Goal: Task Accomplishment & Management: Use online tool/utility

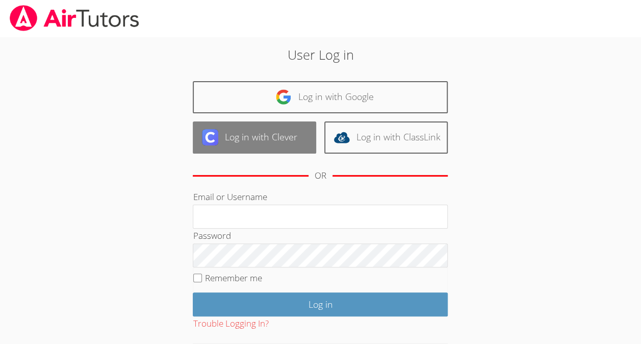
click at [277, 130] on link "Log in with Clever" at bounding box center [254, 137] width 123 height 32
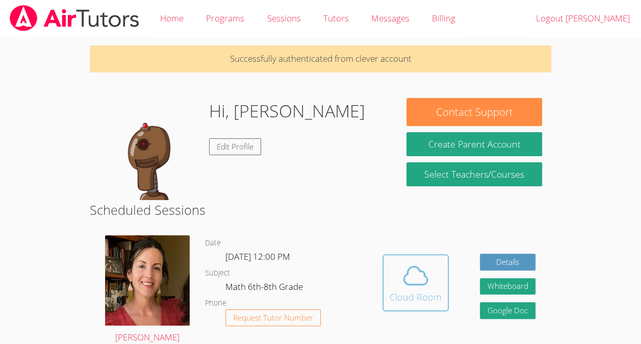
click at [433, 294] on div "Cloud Room" at bounding box center [416, 297] width 52 height 14
drag, startPoint x: 379, startPoint y: 284, endPoint x: 424, endPoint y: 274, distance: 45.4
click at [424, 274] on div "Hidden Cloud Room Details Whiteboard Hidden Google Doc" at bounding box center [459, 289] width 185 height 125
click at [424, 274] on icon at bounding box center [415, 275] width 23 height 18
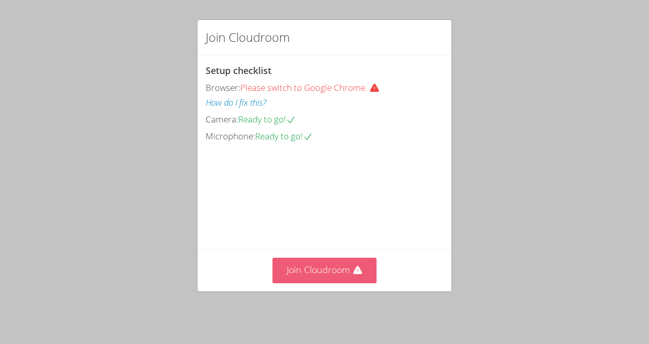
click at [325, 275] on button "Join Cloudroom" at bounding box center [324, 270] width 105 height 25
click at [238, 91] on span "Browser:" at bounding box center [223, 88] width 35 height 12
click at [325, 268] on button "Join Cloudroom" at bounding box center [324, 270] width 105 height 25
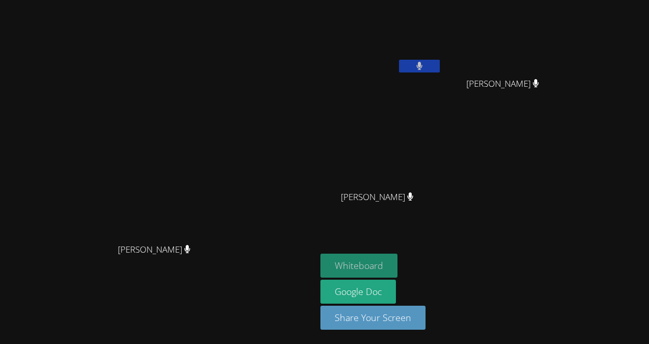
click at [397, 266] on button "Whiteboard" at bounding box center [358, 265] width 77 height 24
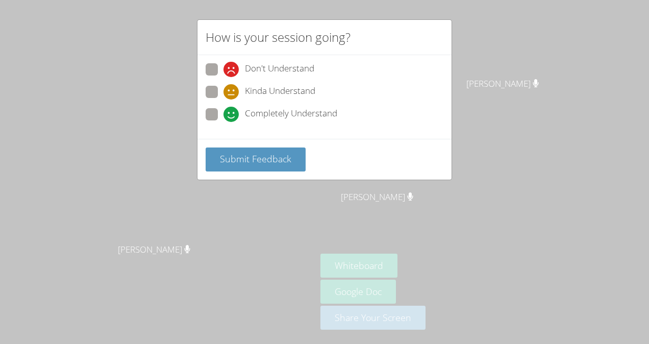
click at [341, 3] on div "How is your session going? Don't Understand Kinda Understand Completely Underst…" at bounding box center [324, 172] width 649 height 344
click at [223, 122] on span at bounding box center [223, 122] width 0 height 0
click at [223, 109] on input "Completely Understand" at bounding box center [227, 112] width 9 height 9
radio input "true"
click at [240, 157] on span "Submit Feedback" at bounding box center [255, 158] width 71 height 12
